Goal: Register for event/course

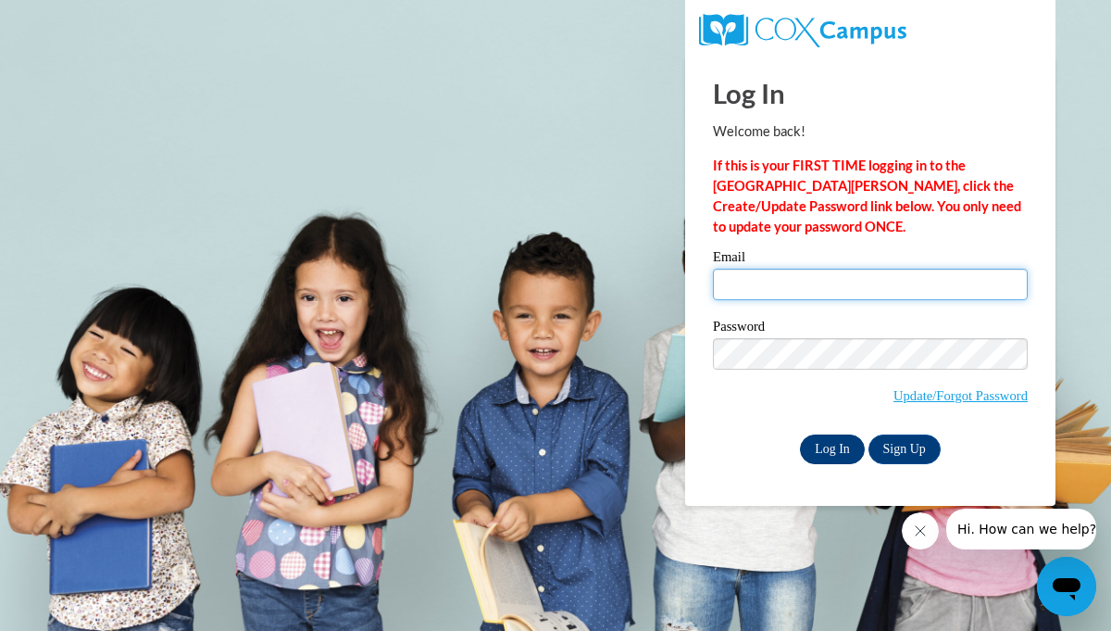
type input "jlmein0745@ung.edu"
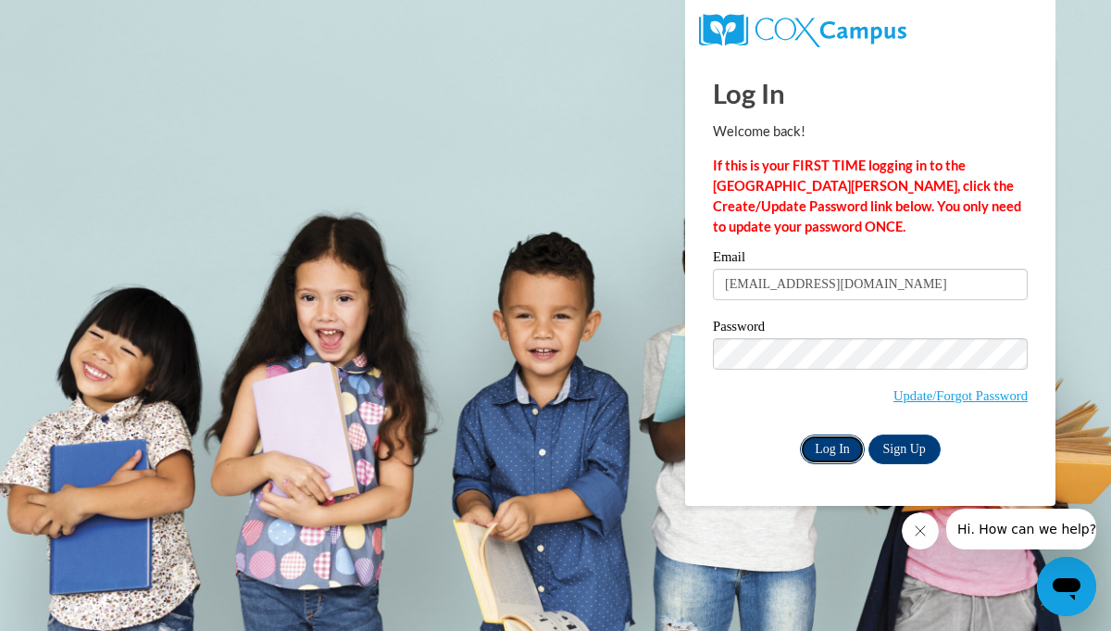
click at [841, 442] on input "Log In" at bounding box center [832, 449] width 65 height 30
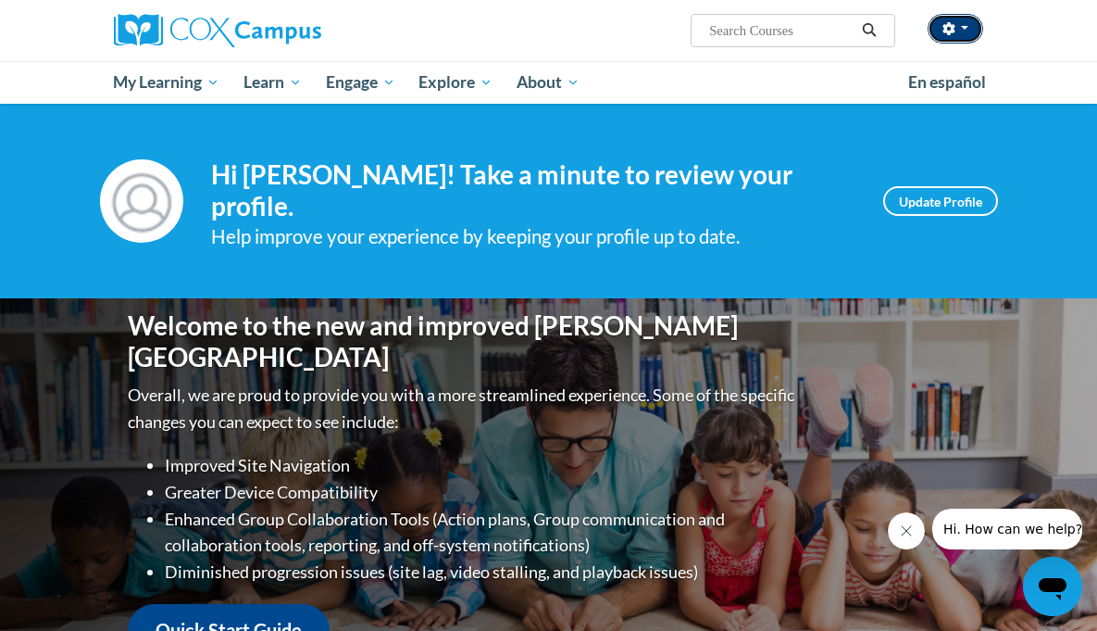
click at [969, 28] on span "button" at bounding box center [964, 28] width 7 height 4
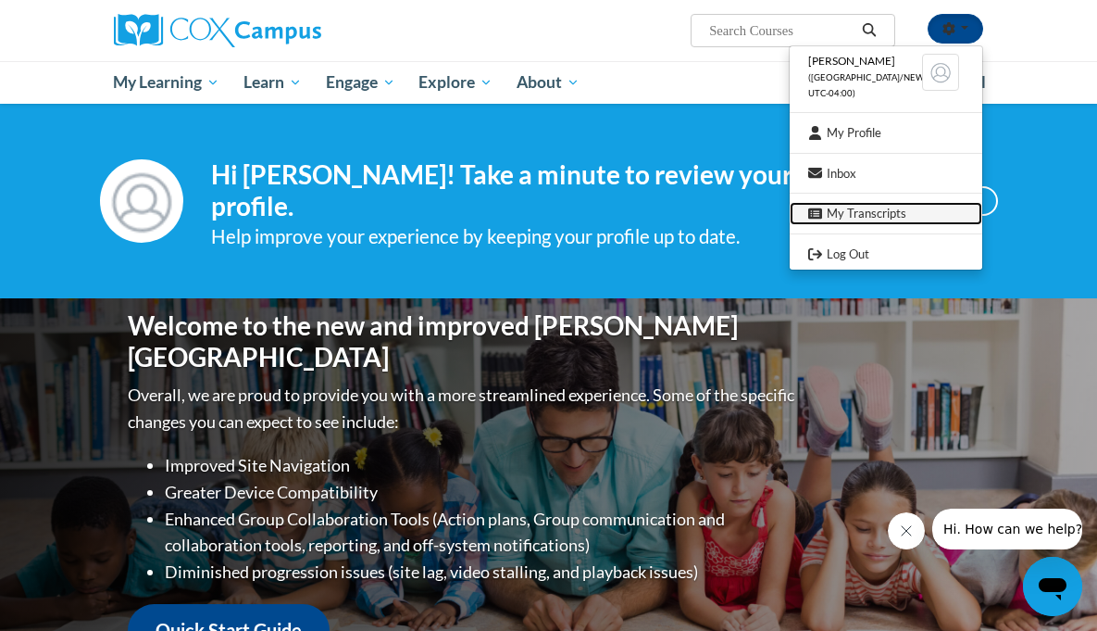
click at [941, 215] on link "My Transcripts" at bounding box center [886, 213] width 193 height 23
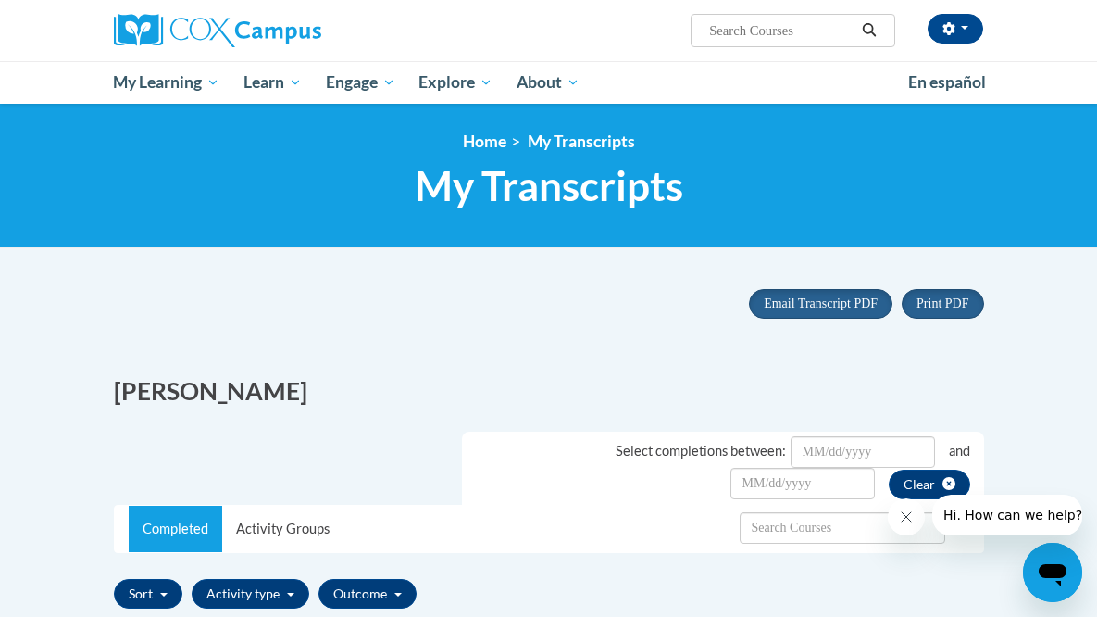
click at [817, 30] on input "Search..." at bounding box center [781, 30] width 148 height 22
type input "phonics"
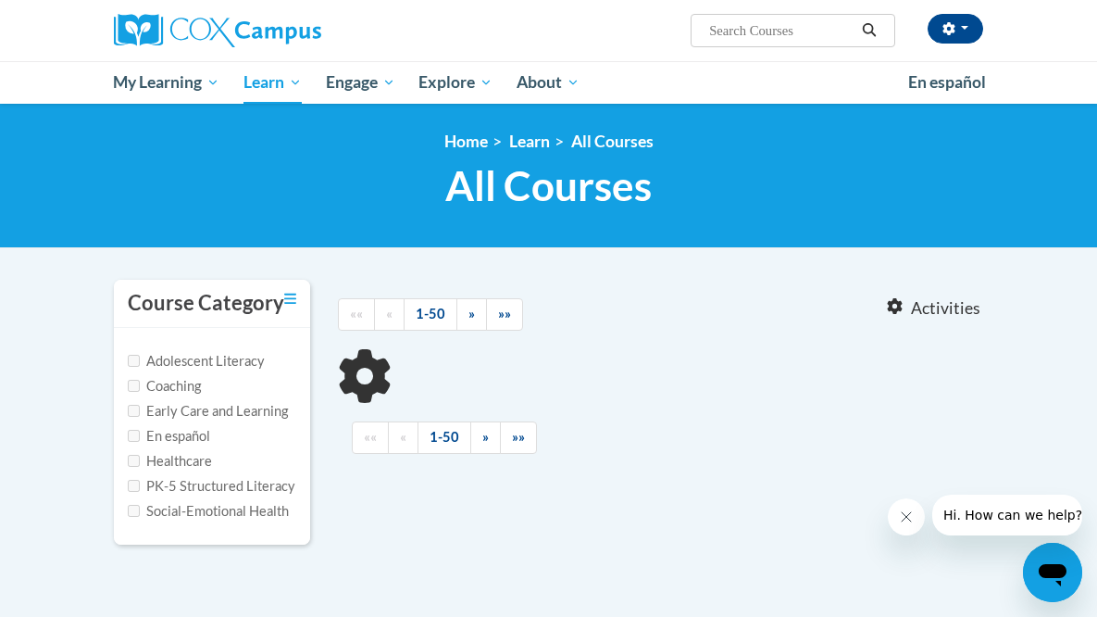
type input "phonics"
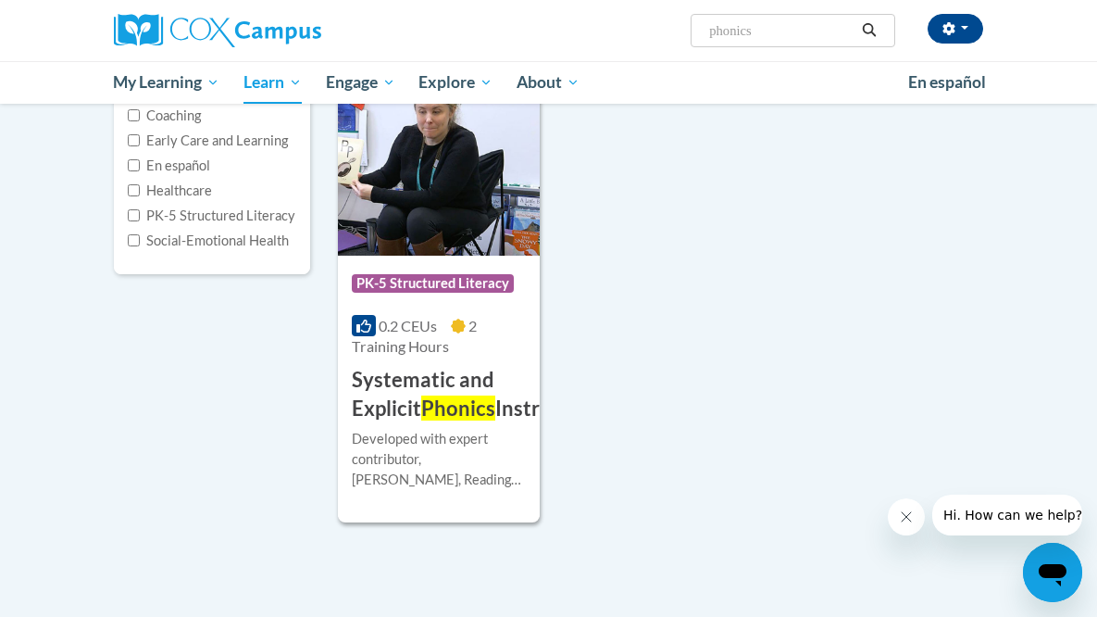
scroll to position [284, 0]
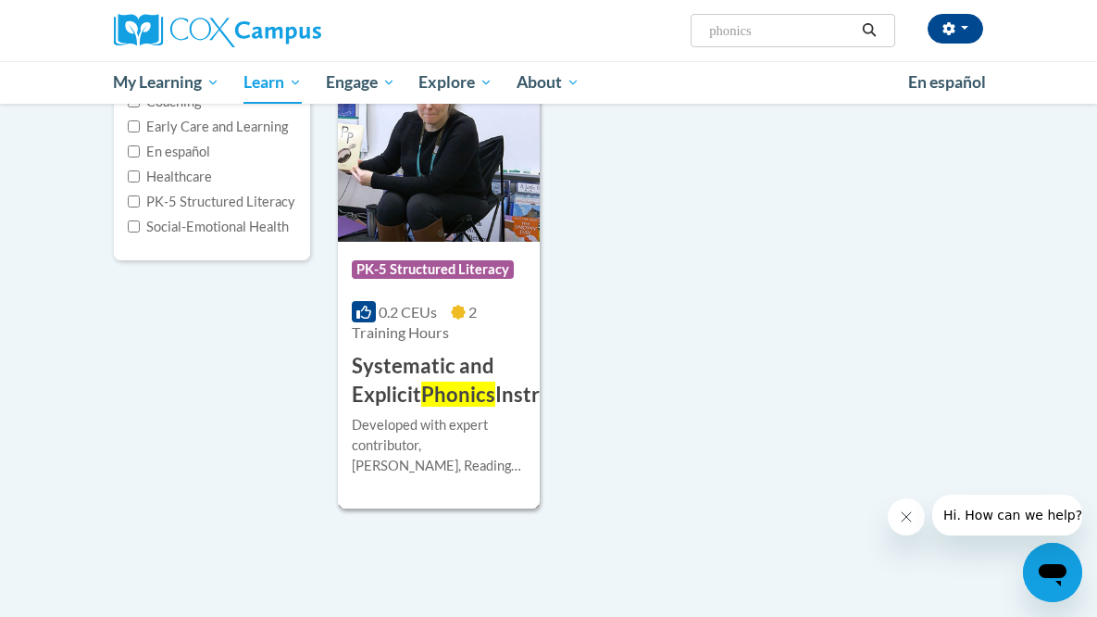
click at [449, 400] on h3 "Systematic and Explicit Phonics Instruction" at bounding box center [476, 380] width 248 height 57
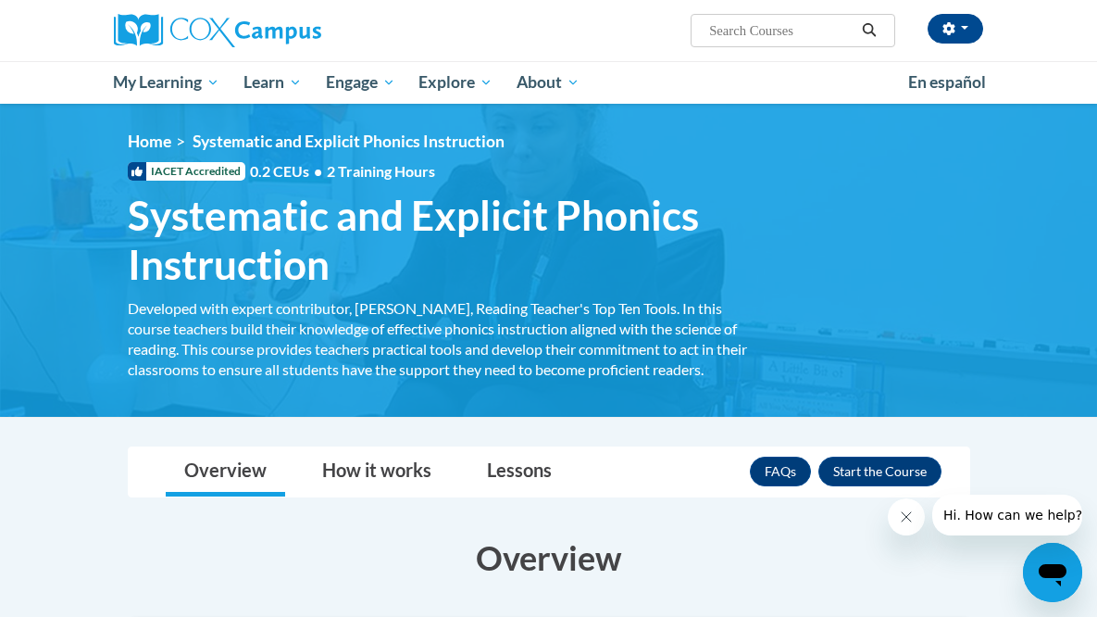
click at [856, 25] on input "Search..." at bounding box center [781, 30] width 148 height 22
type input "phonic"
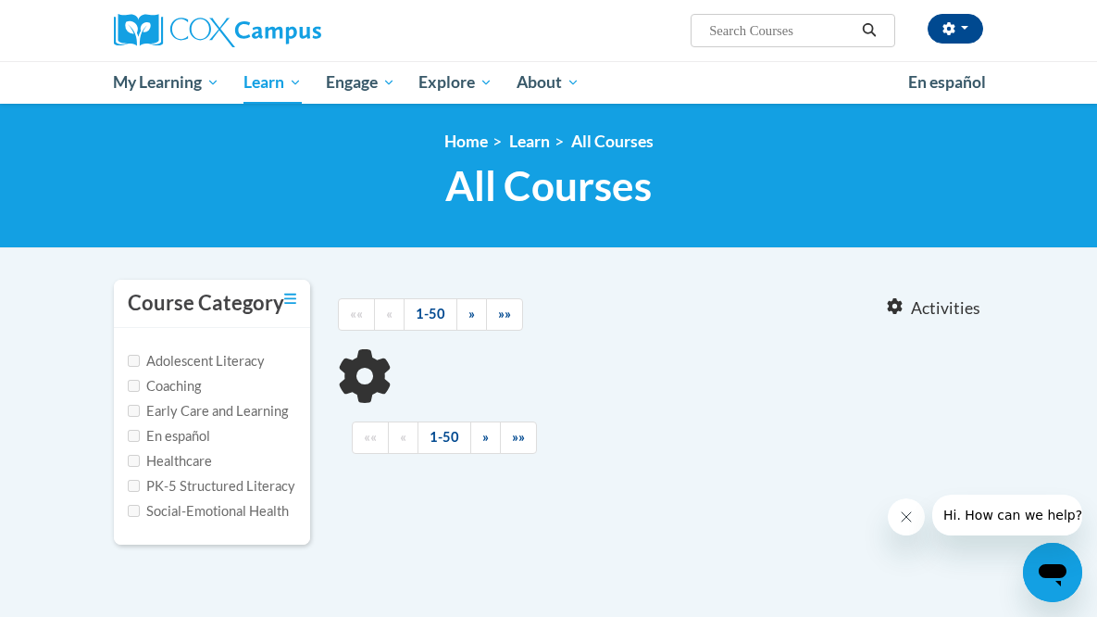
type input "phonic"
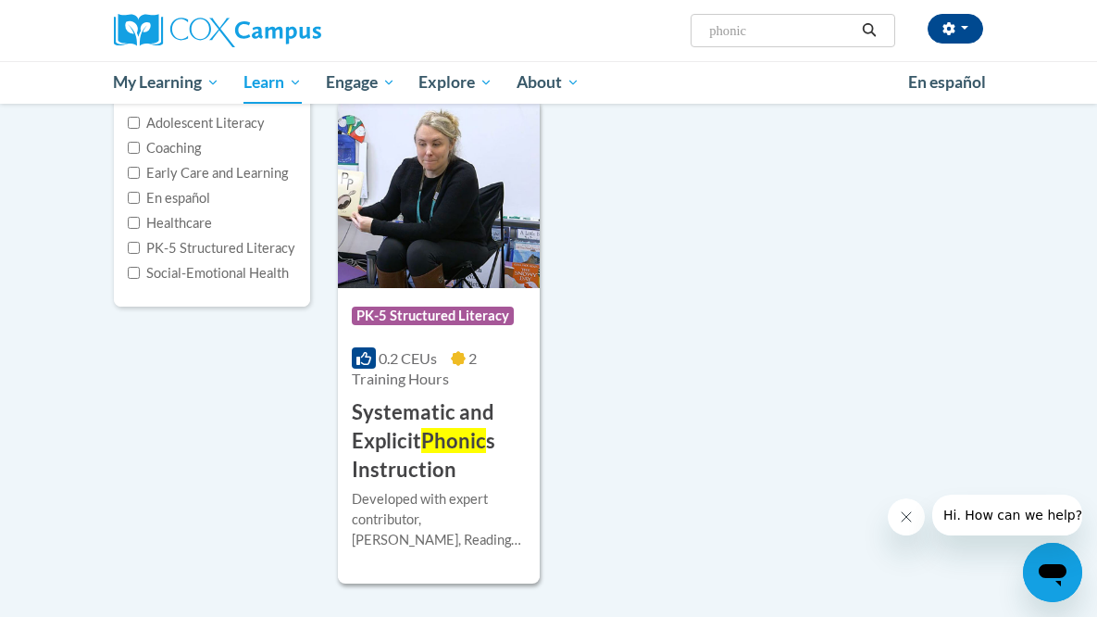
scroll to position [244, 0]
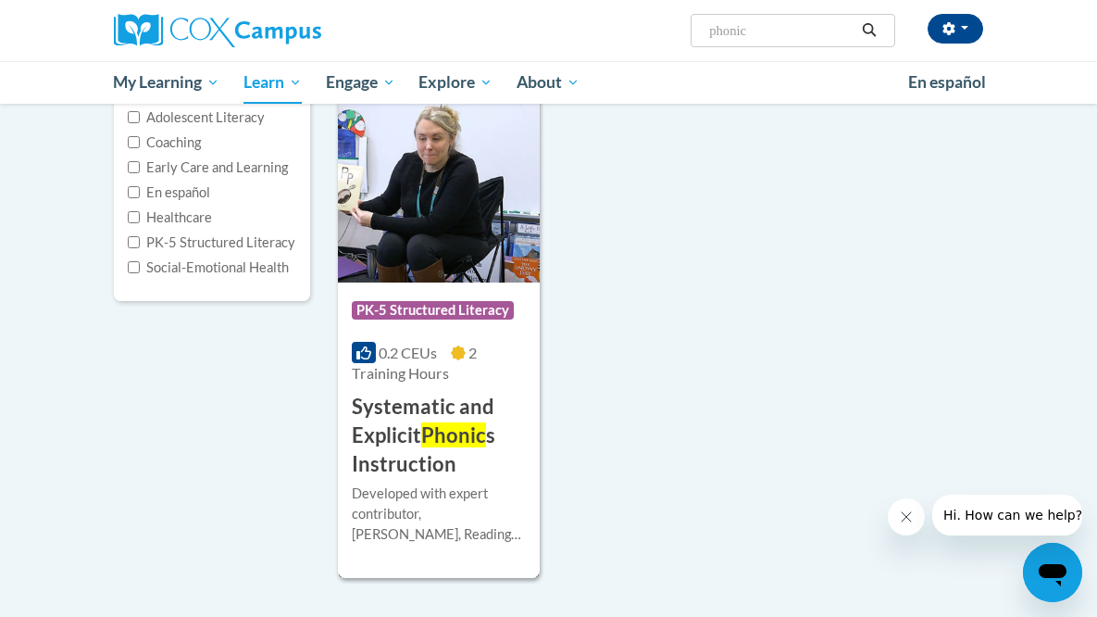
click at [478, 410] on h3 "Systematic and Explicit Phonic s Instruction" at bounding box center [439, 435] width 174 height 85
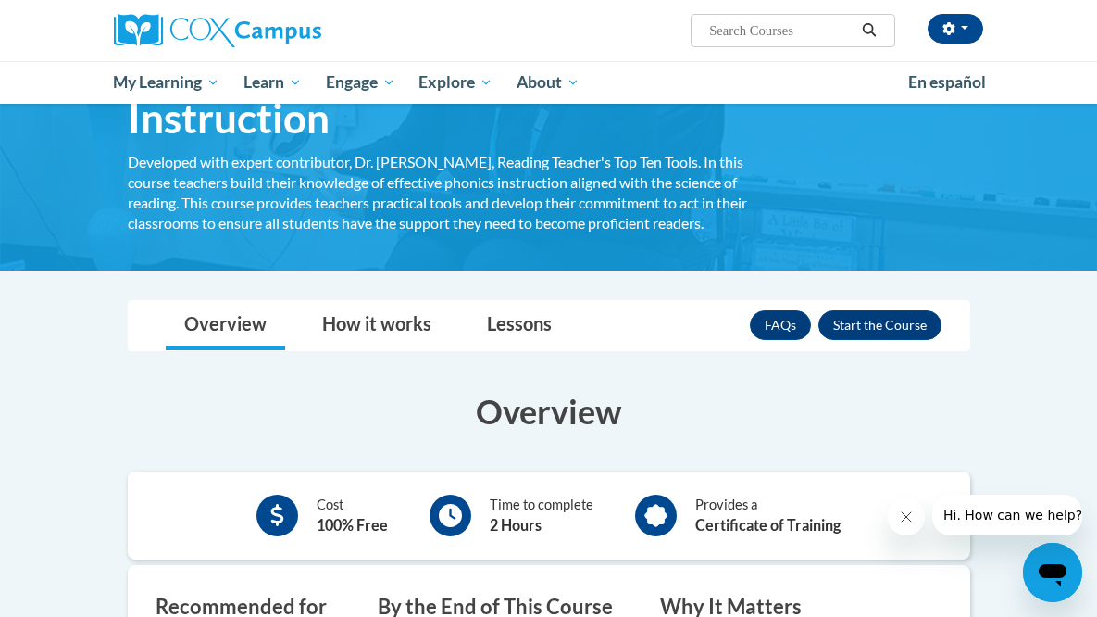
scroll to position [153, 0]
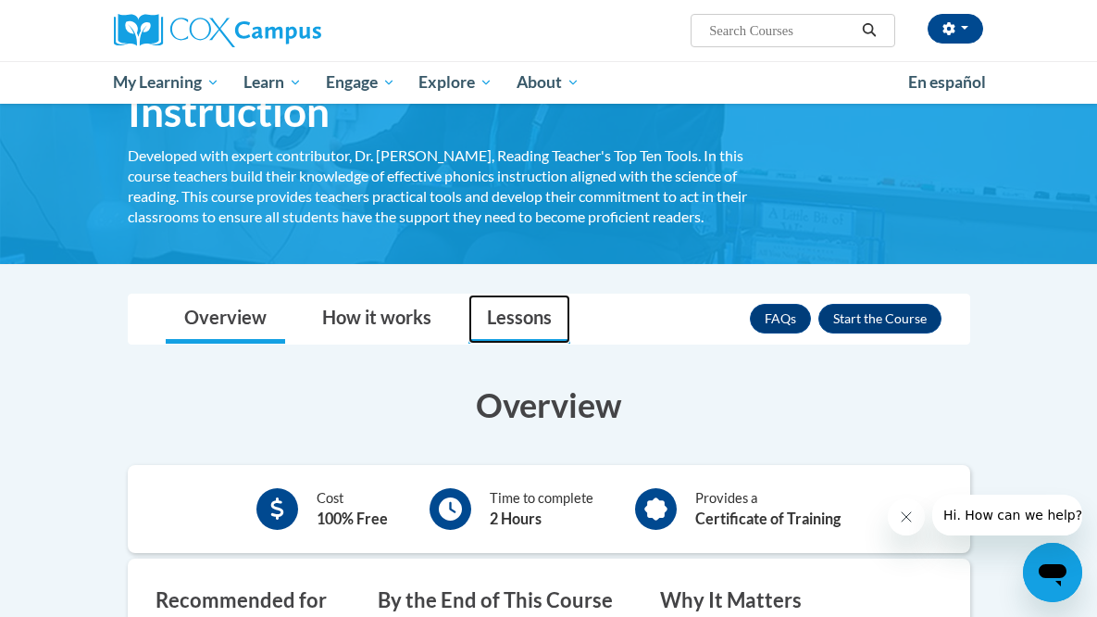
click at [469, 316] on link "Lessons" at bounding box center [520, 318] width 102 height 49
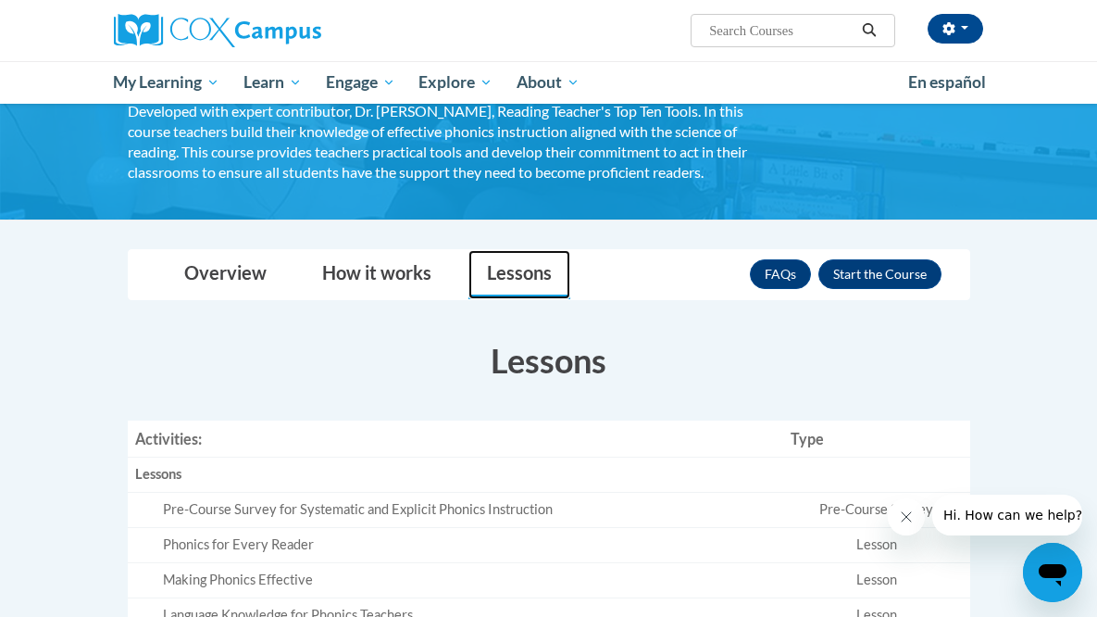
scroll to position [119, 0]
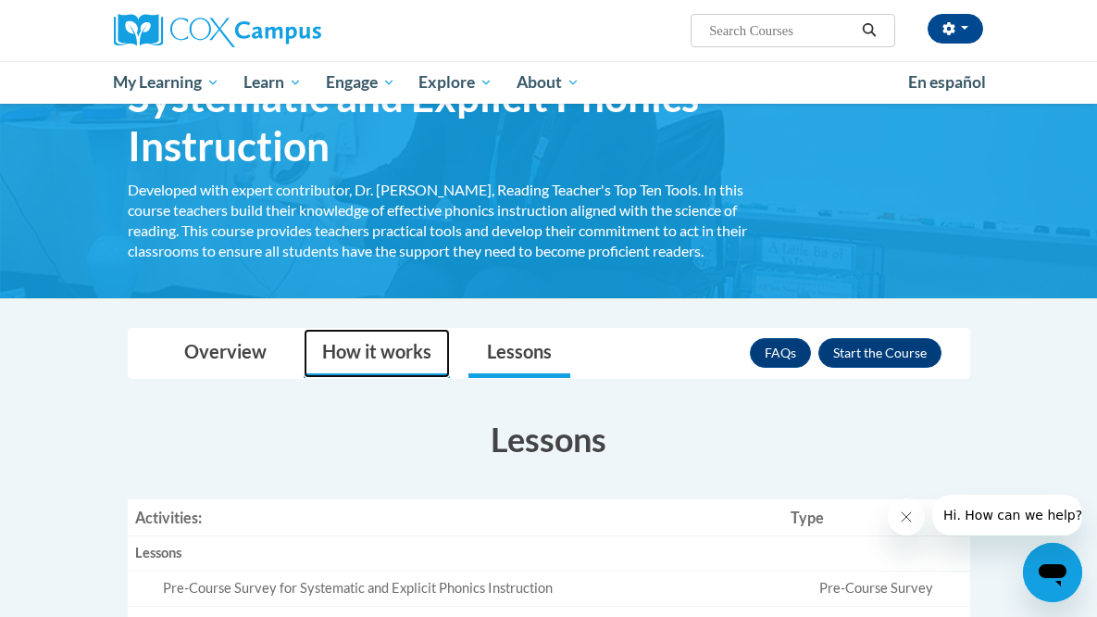
click at [304, 364] on link "How it works" at bounding box center [377, 353] width 146 height 49
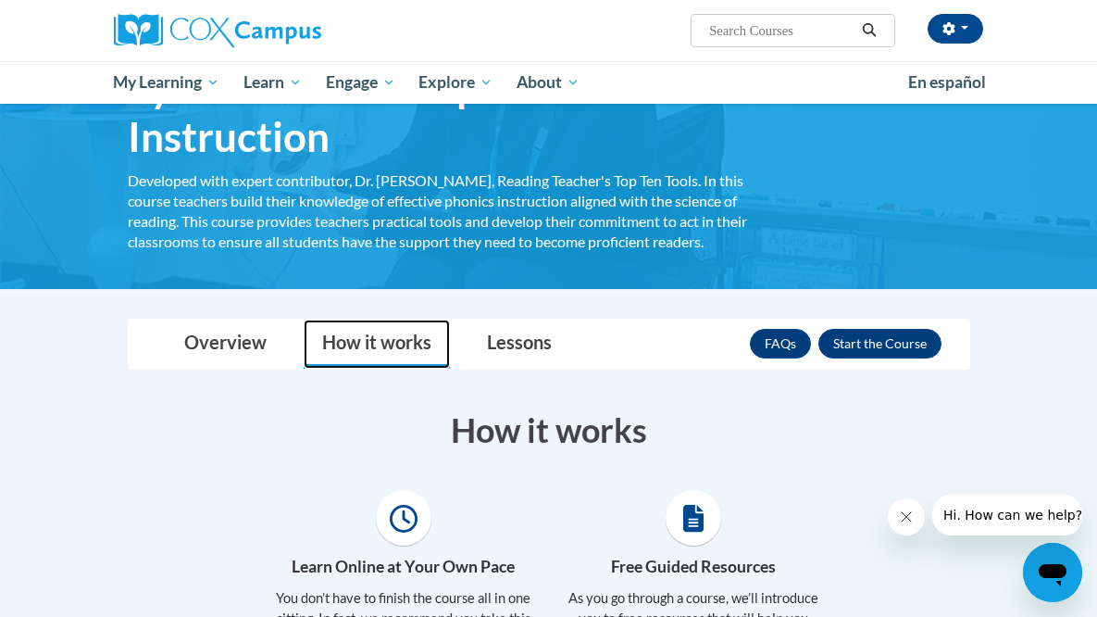
scroll to position [123, 0]
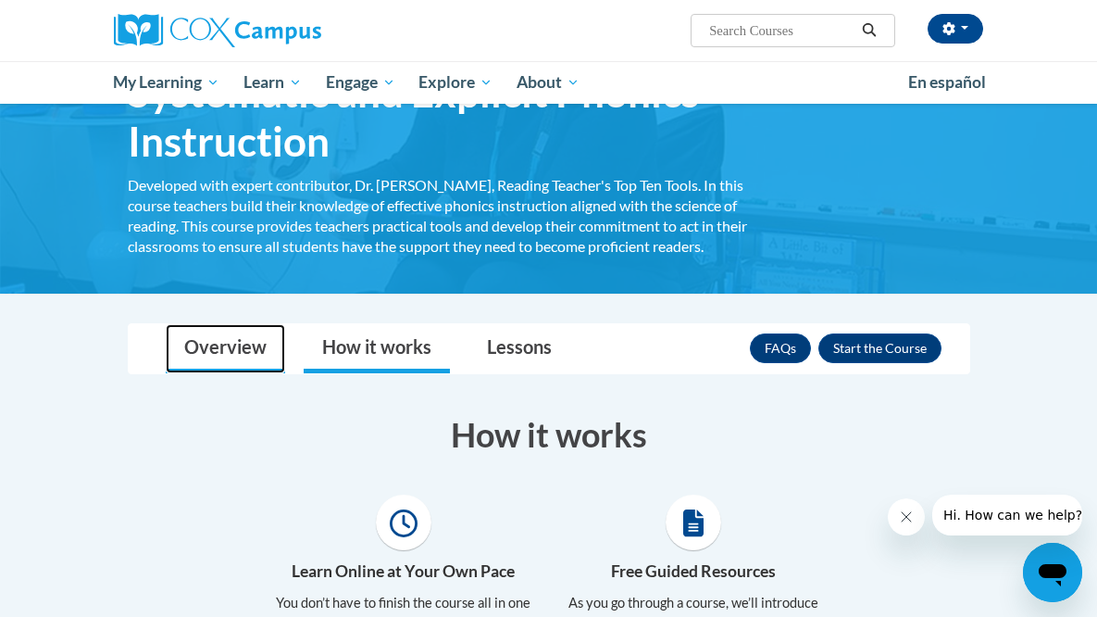
click at [166, 344] on link "Overview" at bounding box center [225, 348] width 119 height 49
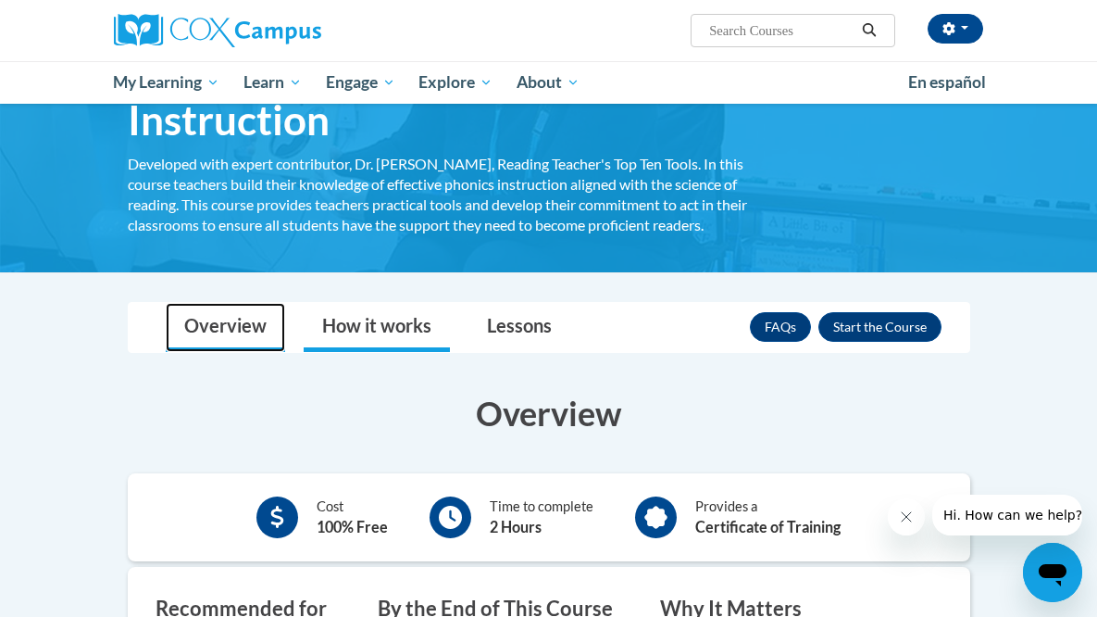
scroll to position [0, 0]
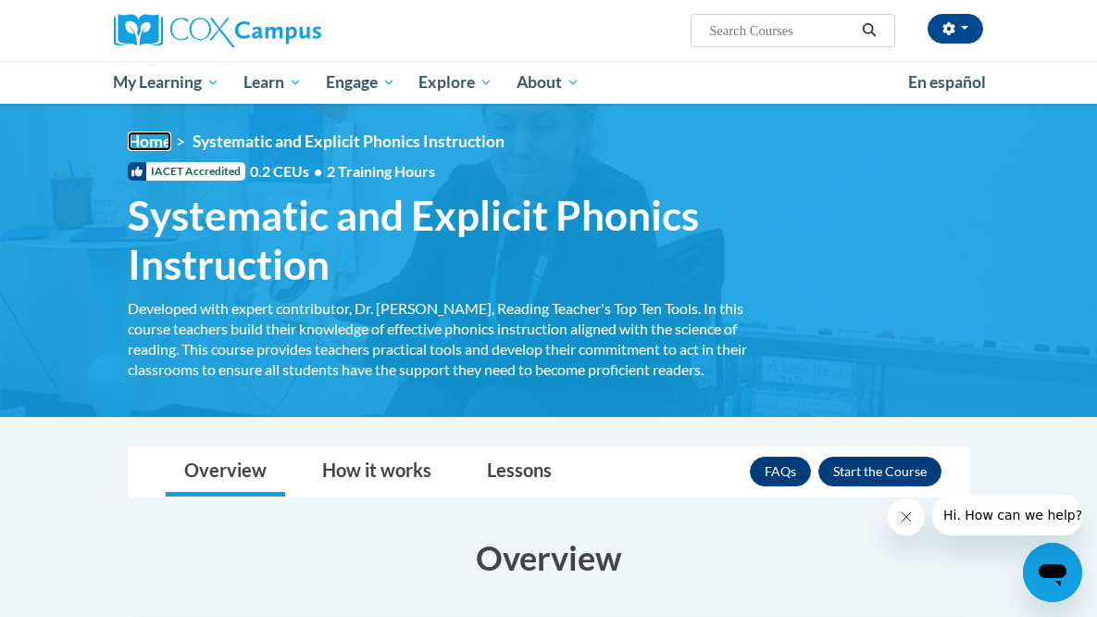
click at [128, 138] on link "Home" at bounding box center [150, 140] width 44 height 19
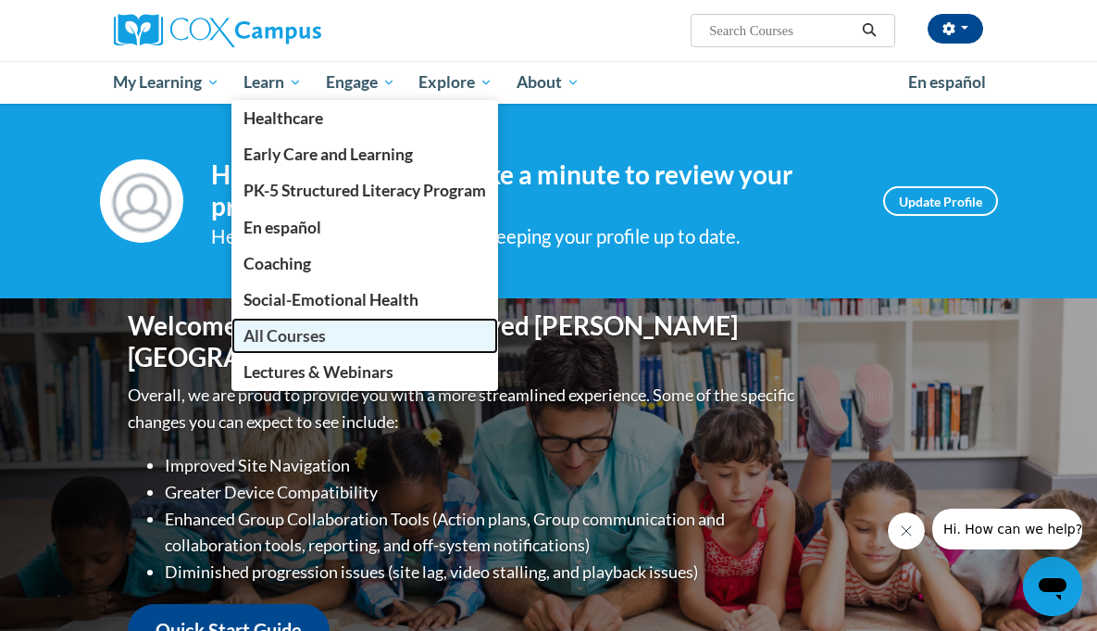
click at [244, 335] on span "All Courses" at bounding box center [285, 335] width 82 height 19
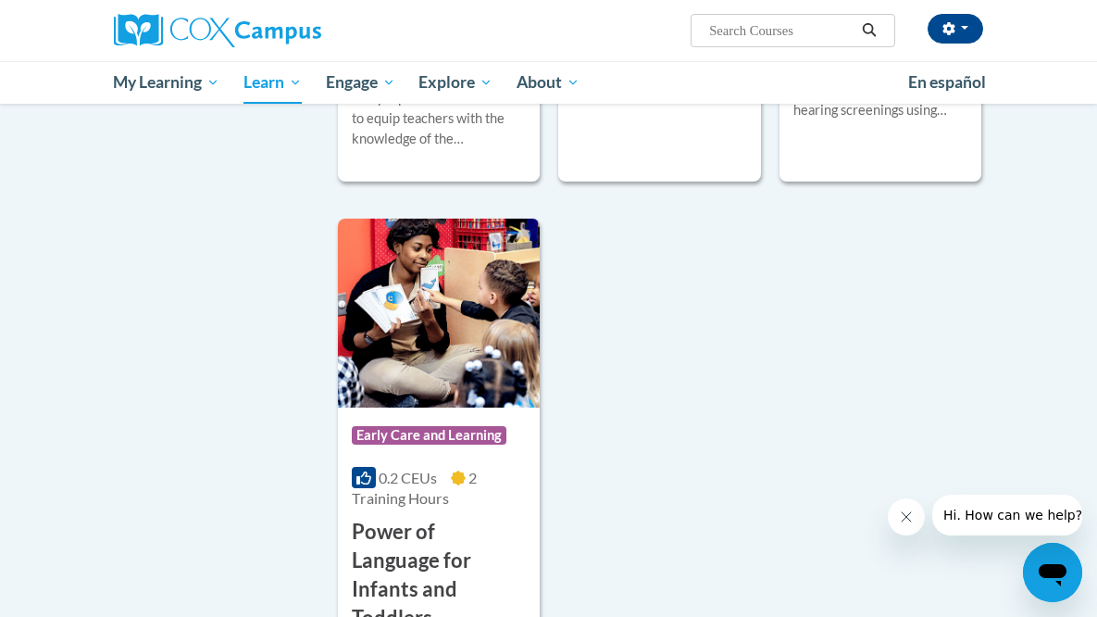
scroll to position [4584, 0]
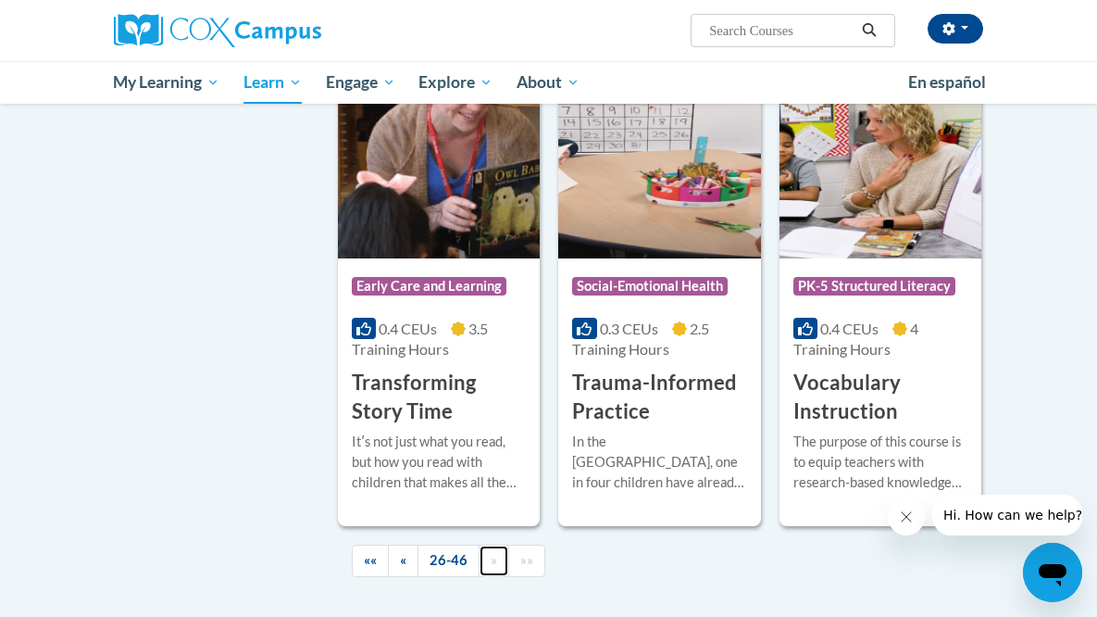
scroll to position [3425, 0]
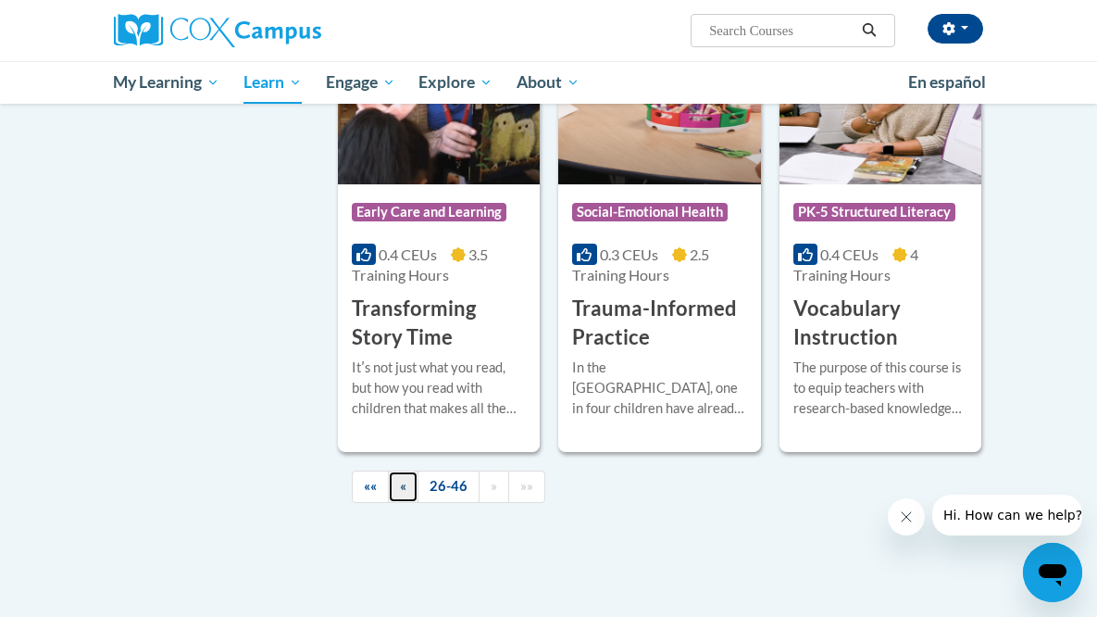
click at [388, 470] on link "«" at bounding box center [403, 486] width 31 height 32
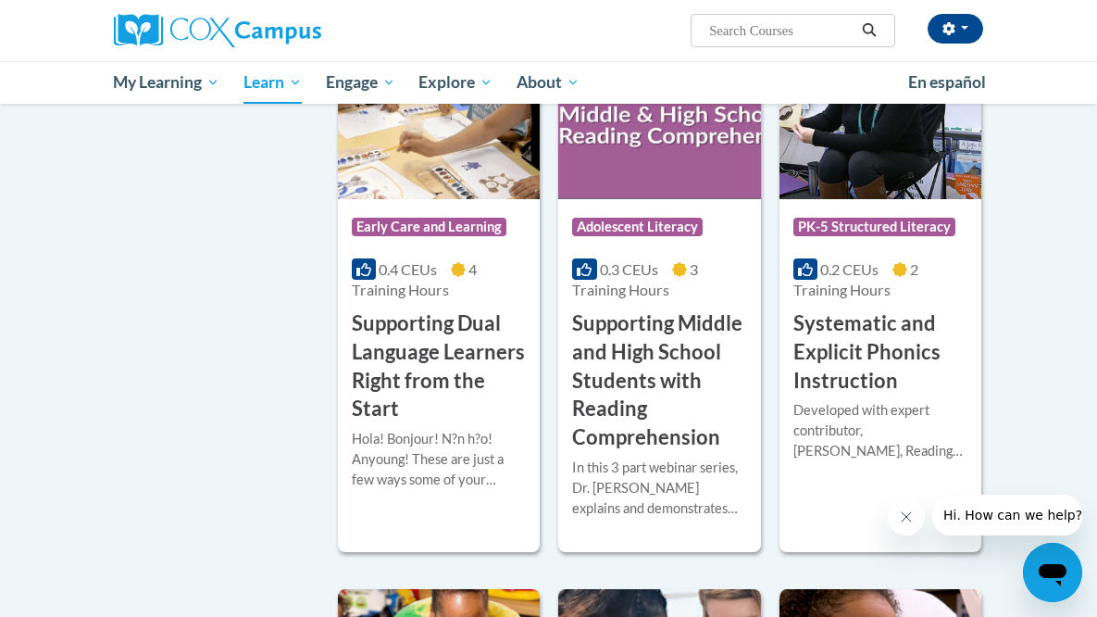
scroll to position [1791, 0]
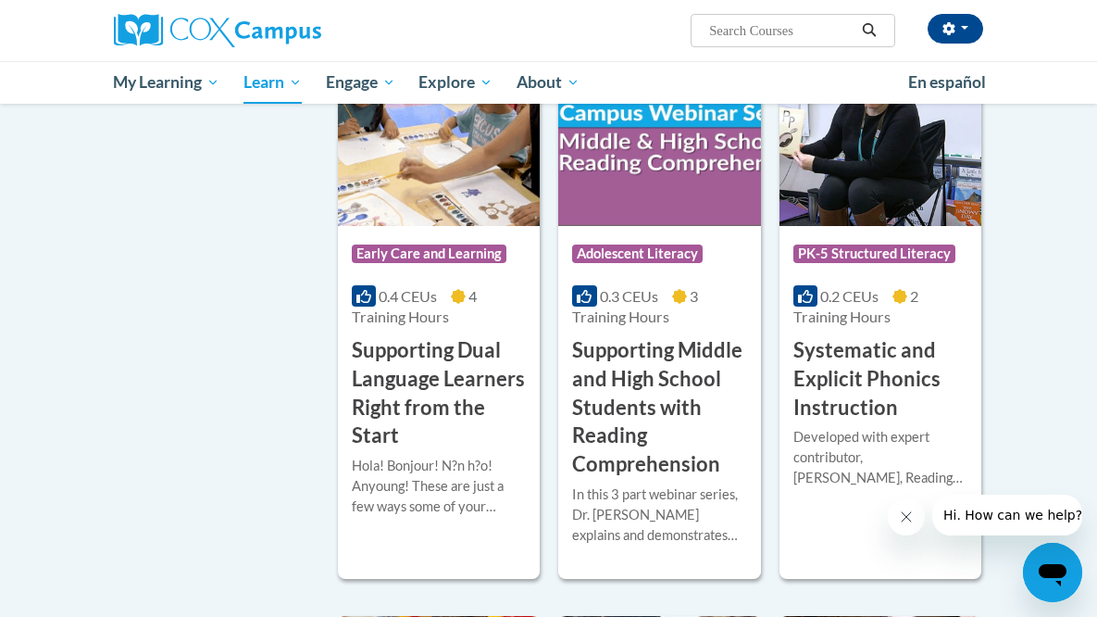
click at [835, 32] on input "Search..." at bounding box center [781, 30] width 148 height 22
type input "phonics"
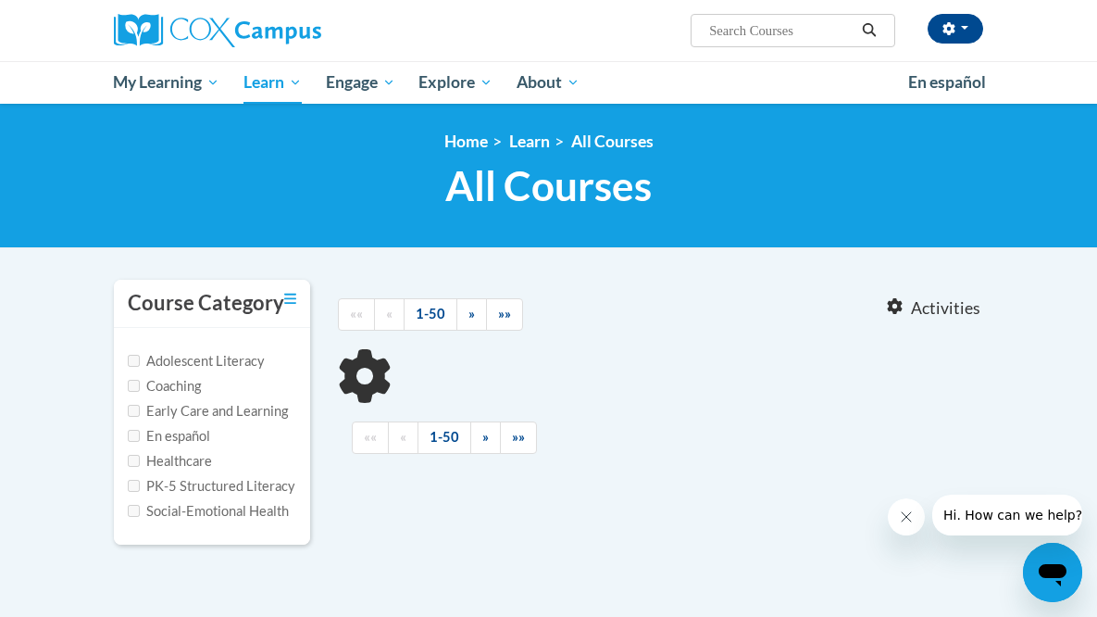
type input "phonics"
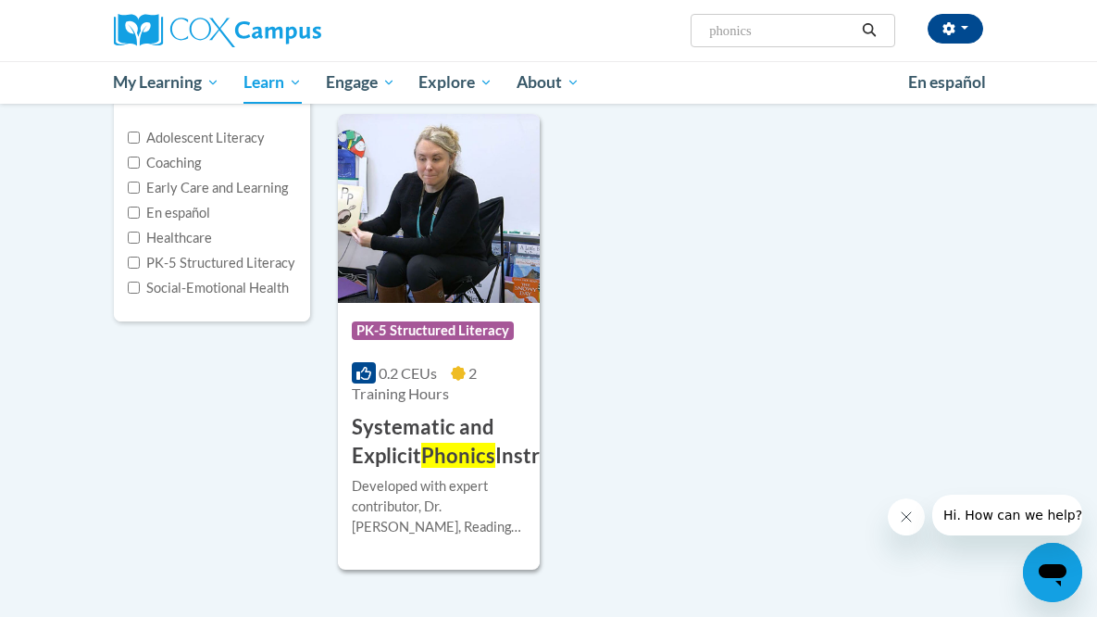
scroll to position [237, 0]
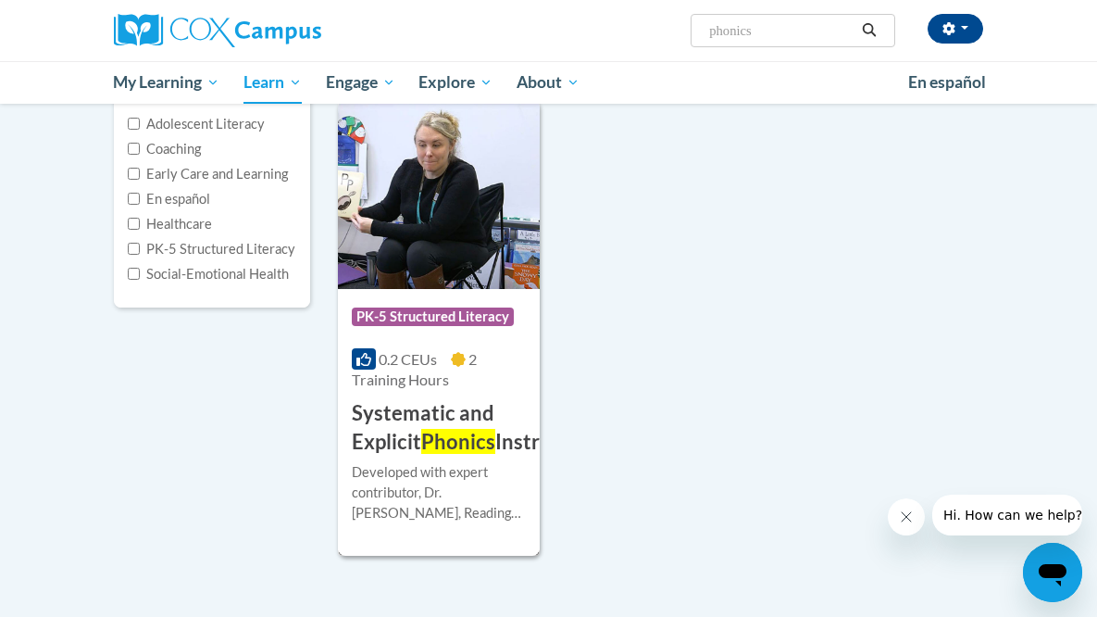
click at [452, 408] on h3 "Systematic and Explicit Phonics Instruction" at bounding box center [476, 427] width 248 height 57
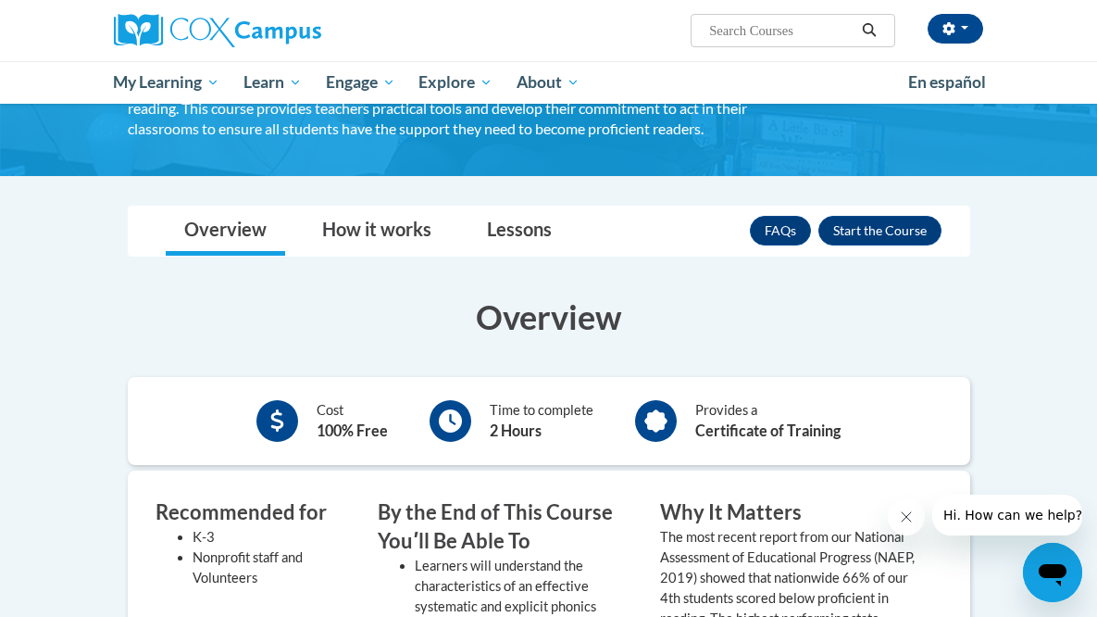
scroll to position [242, 0]
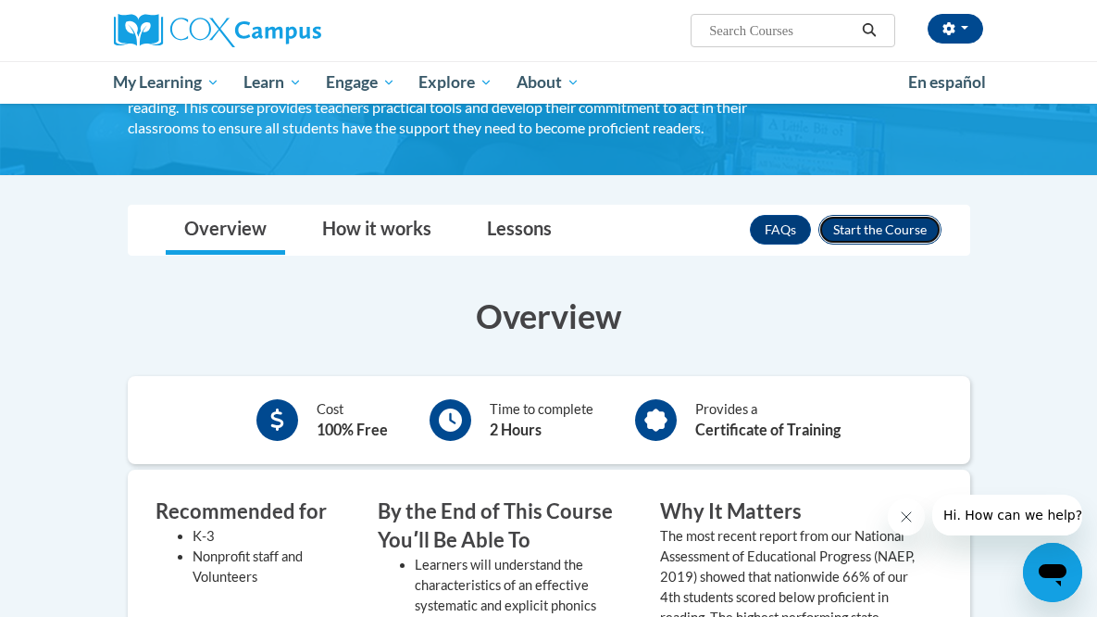
click at [935, 240] on button "Enroll" at bounding box center [880, 230] width 123 height 30
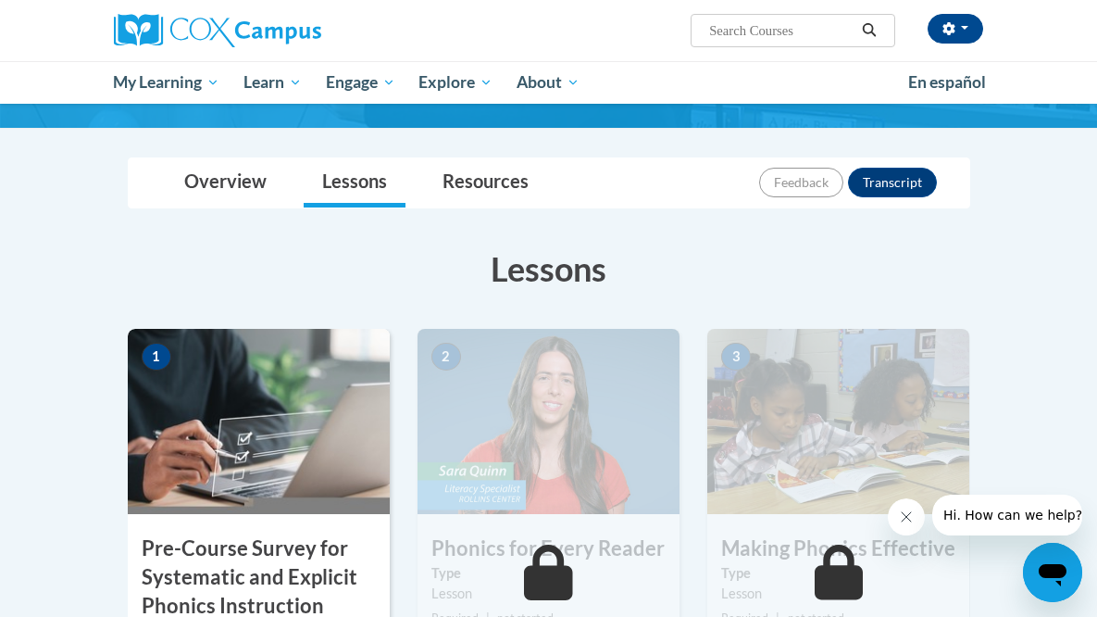
scroll to position [206, 0]
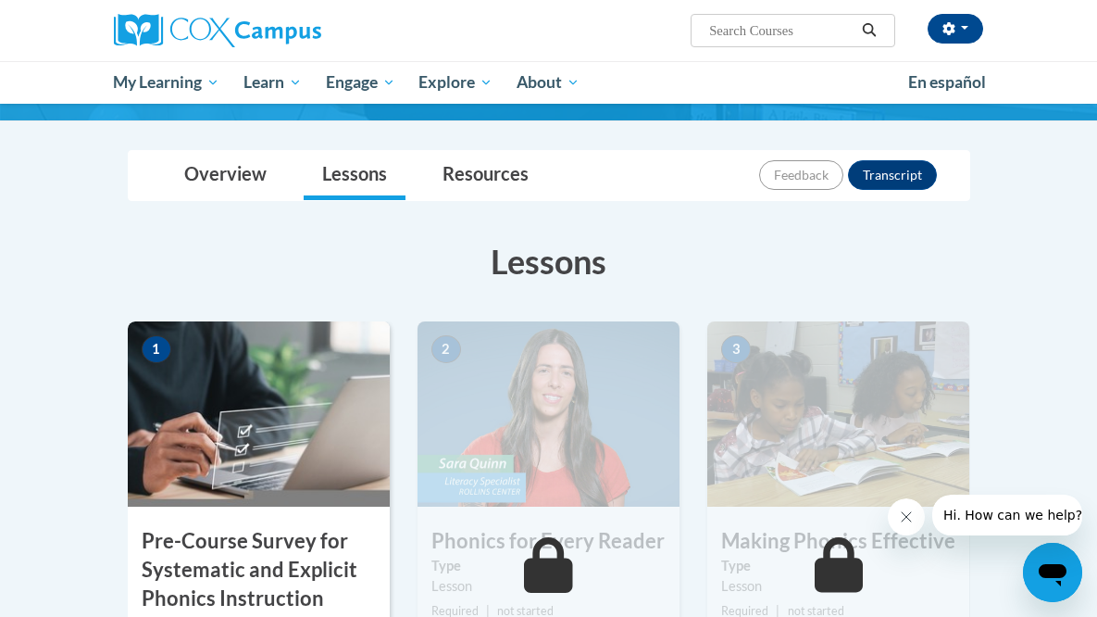
click at [145, 575] on h3 "Pre-Course Survey for Systematic and Explicit Phonics Instruction" at bounding box center [259, 569] width 262 height 85
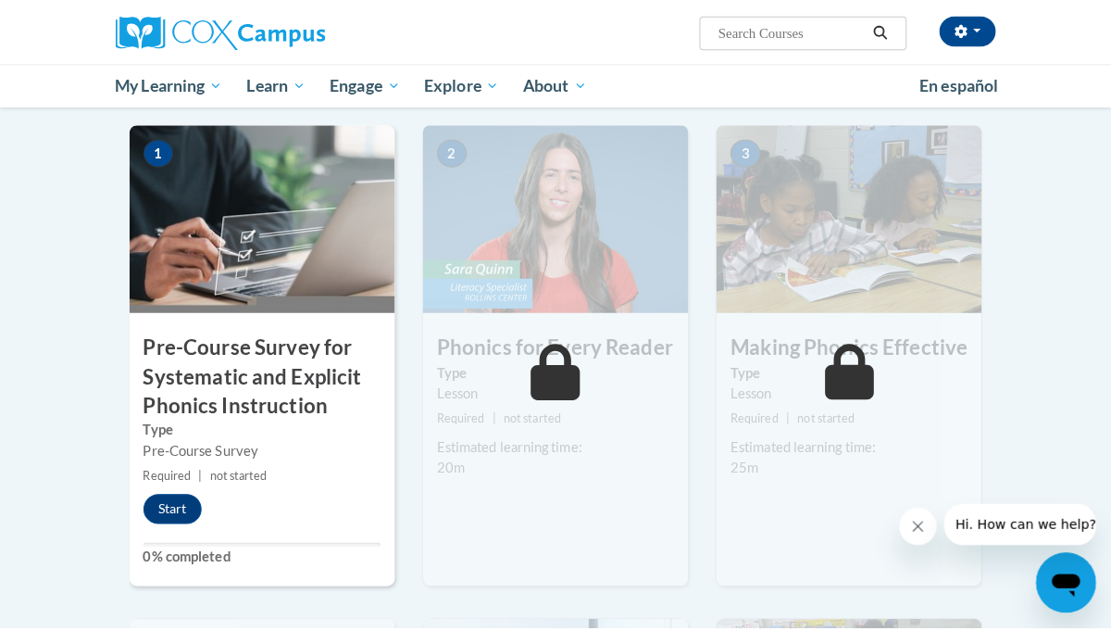
scroll to position [419, 0]
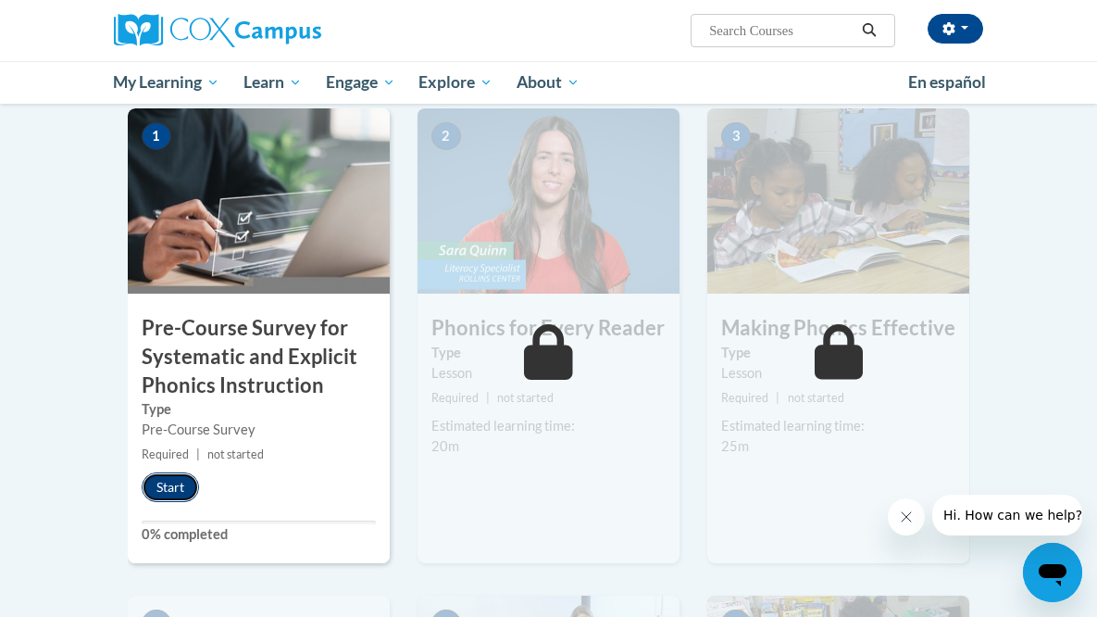
click at [142, 483] on button "Start" at bounding box center [170, 487] width 57 height 30
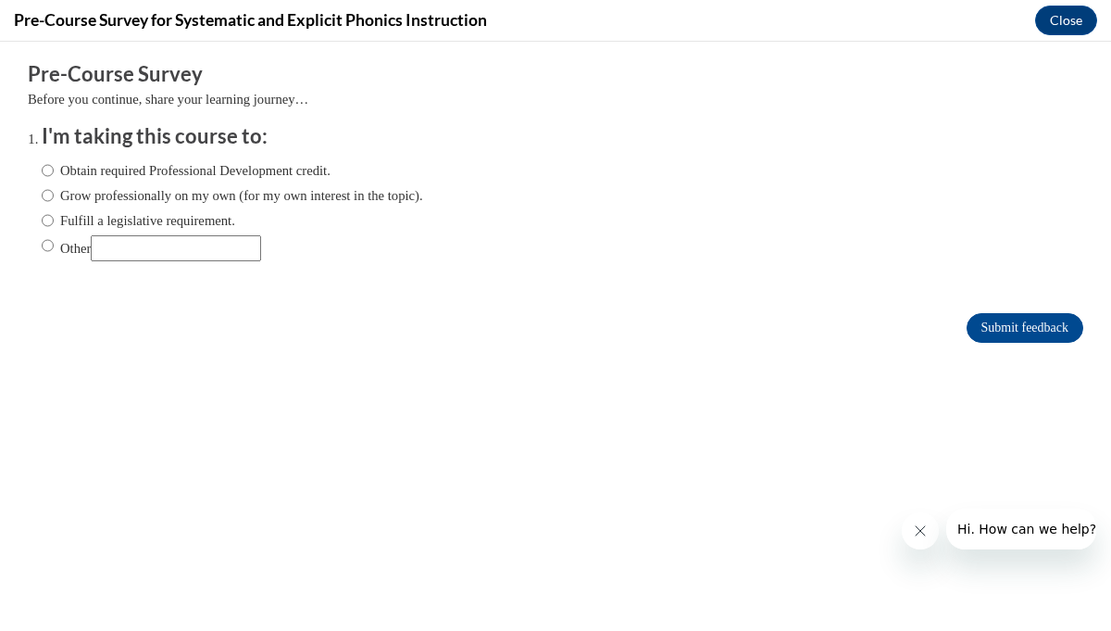
scroll to position [0, 0]
click at [42, 170] on input "Obtain required Professional Development credit." at bounding box center [48, 170] width 12 height 20
radio input "true"
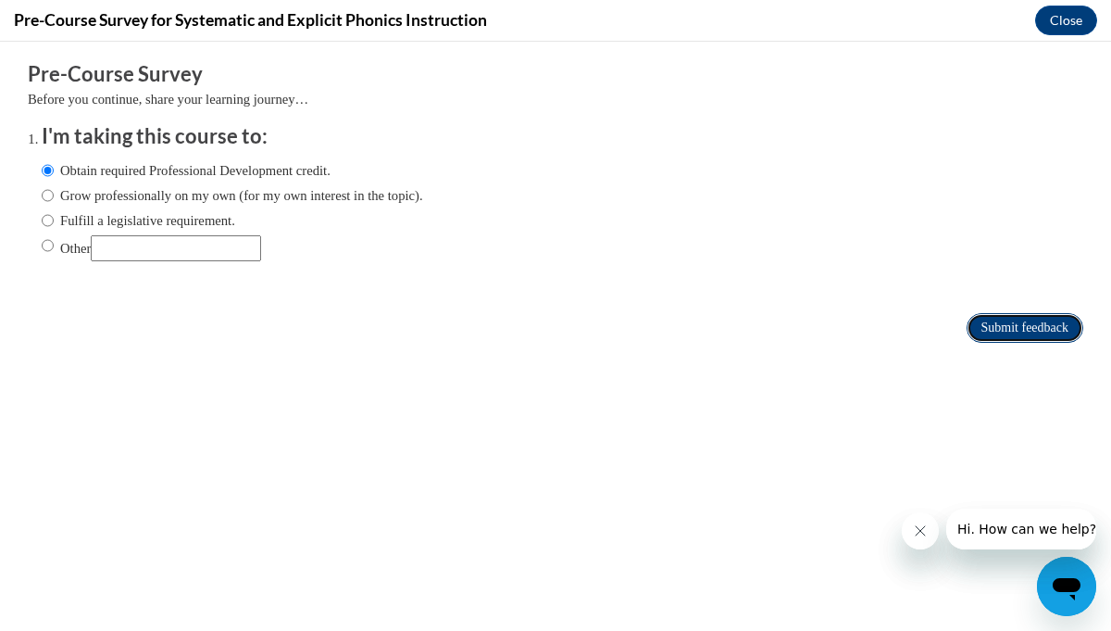
click at [978, 328] on input "Submit feedback" at bounding box center [1025, 328] width 117 height 30
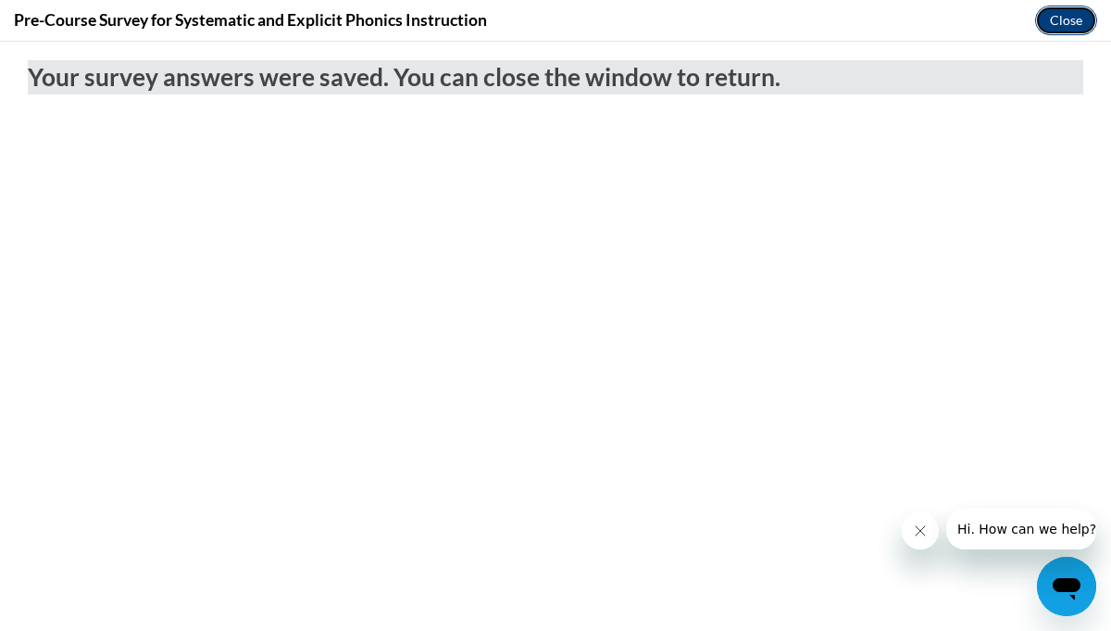
click at [1071, 21] on button "Close" at bounding box center [1066, 21] width 62 height 30
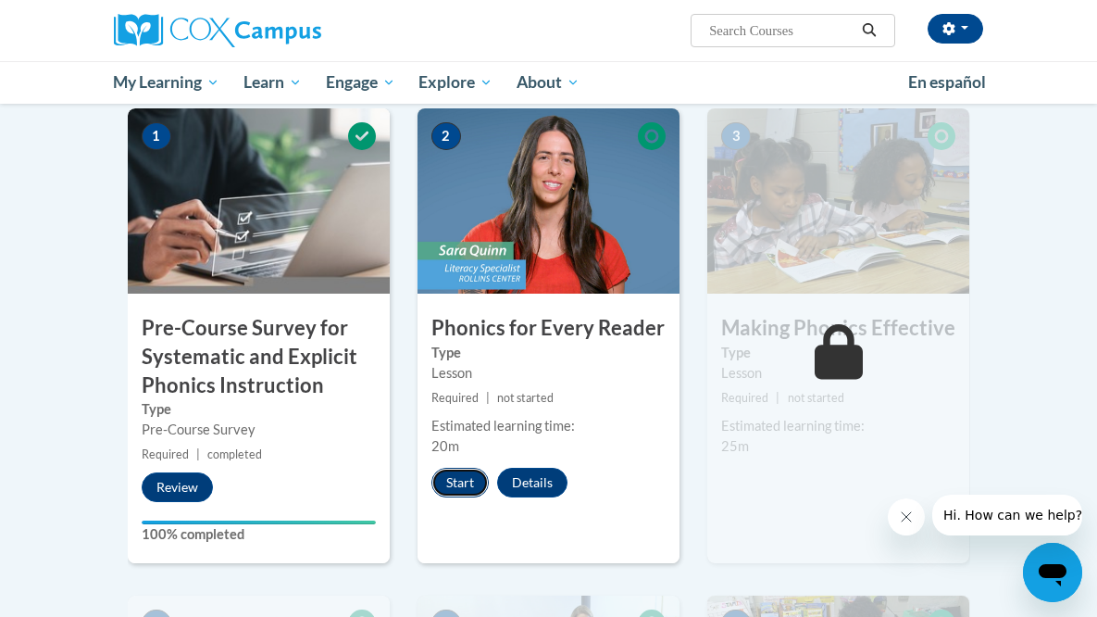
click at [432, 482] on button "Start" at bounding box center [460, 483] width 57 height 30
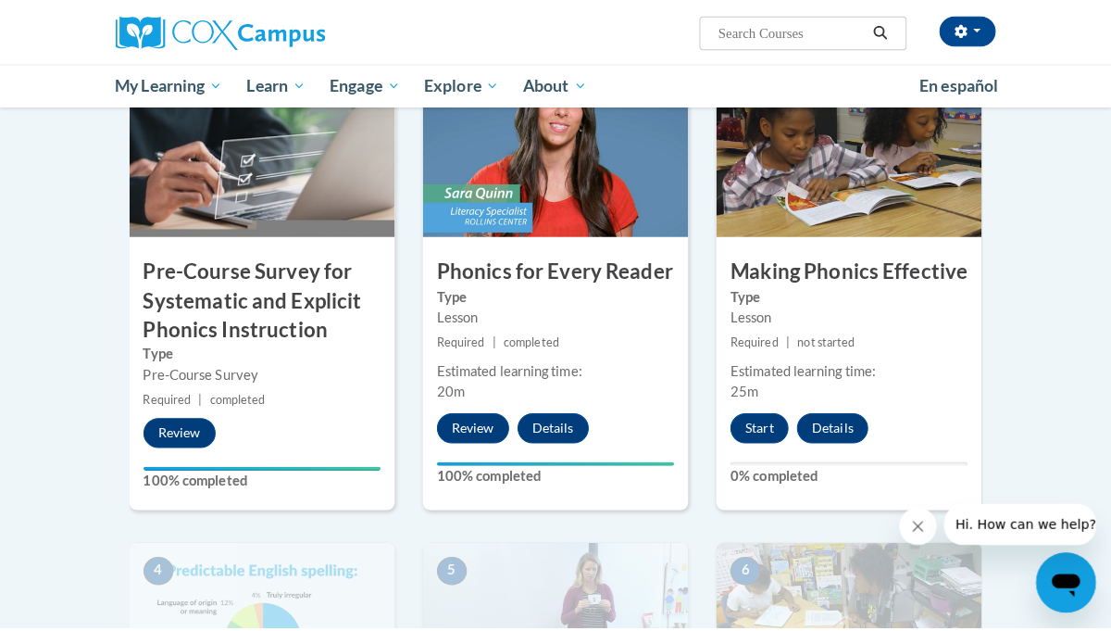
scroll to position [485, 0]
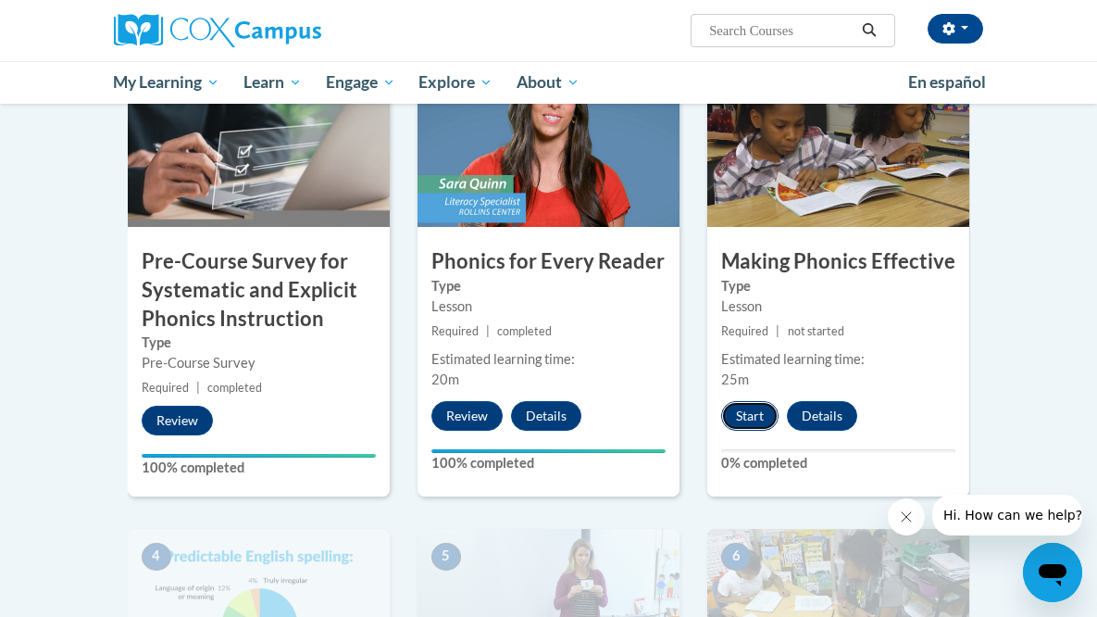
click at [779, 415] on button "Start" at bounding box center [749, 416] width 57 height 30
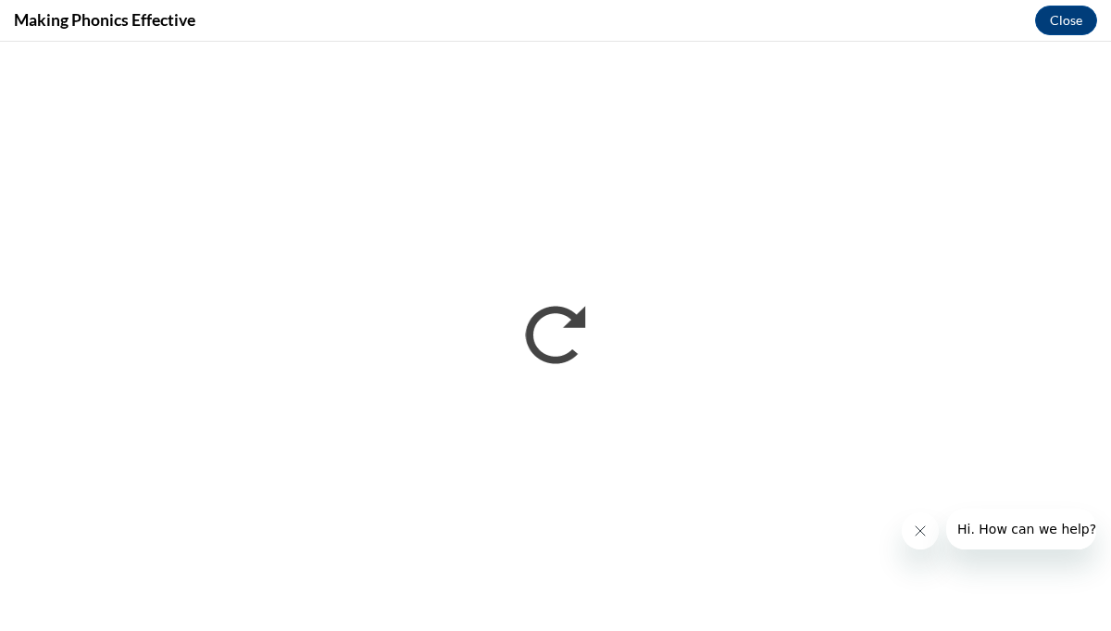
scroll to position [0, 0]
click at [921, 530] on icon "Close message from company" at bounding box center [920, 530] width 15 height 15
